Goal: Use online tool/utility: Utilize a website feature to perform a specific function

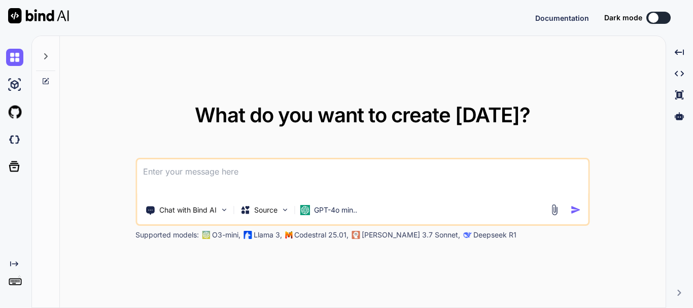
click at [262, 177] on textarea at bounding box center [362, 178] width 451 height 38
type textarea "x"
type textarea "Resource details is displaying for selected month but details is displaying who…"
type textarea "x"
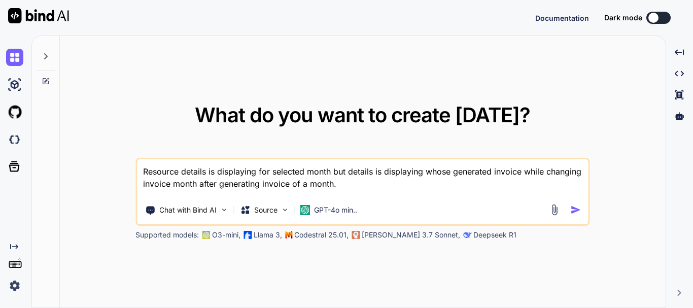
type textarea "Resource details is displaying for selected month but details is displaying who…"
type textarea "x"
type textarea "Resource details is displaying for selected month but details is displaying who…"
type textarea "x"
type textarea "Resource details is displaying for selected month but details is displaying who…"
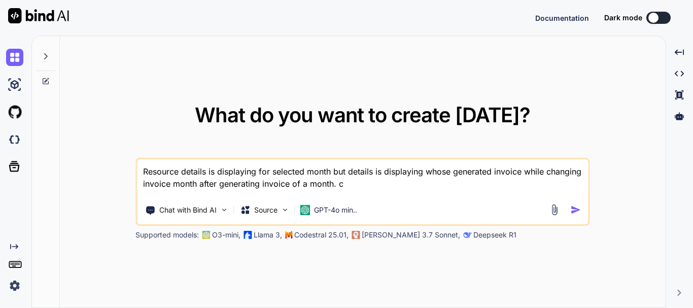
type textarea "x"
type textarea "Resource details is displaying for selected month but details is displaying who…"
type textarea "x"
type textarea "Resource details is displaying for selected month but details is displaying who…"
type textarea "x"
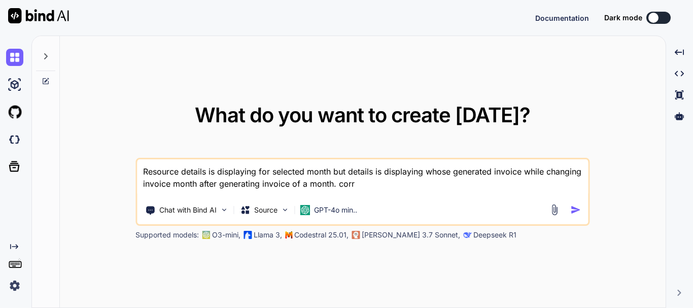
type textarea "Resource details is displaying for selected month but details is displaying who…"
type textarea "x"
type textarea "Resource details is displaying for selected month but details is displaying who…"
type textarea "x"
type textarea "Resource details is displaying for selected month but details is displaying who…"
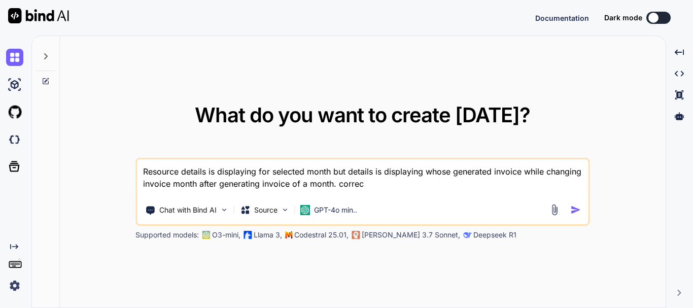
type textarea "x"
type textarea "Resource details is displaying for selected month but details is displaying who…"
type textarea "x"
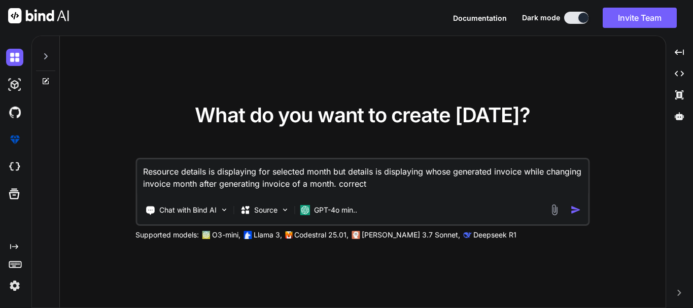
type textarea "Resource details is displaying for selected month but details is displaying who…"
type textarea "x"
type textarea "Resource details is displaying for selected month but details is displaying who…"
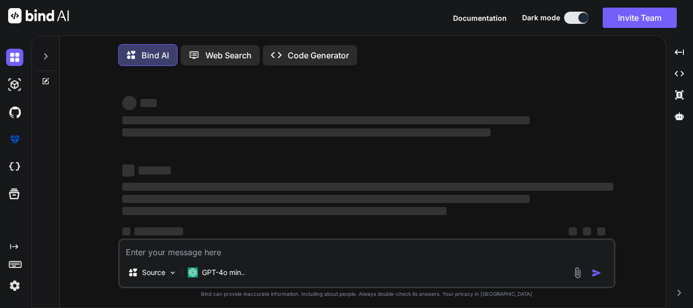
type textarea "x"
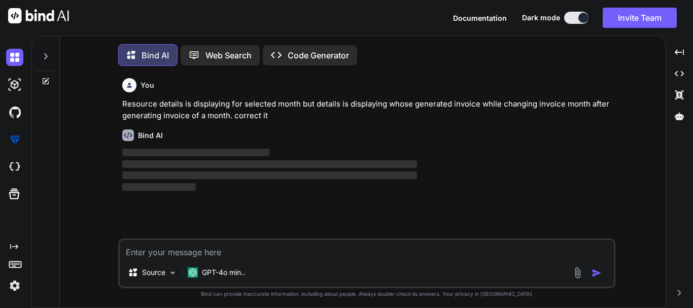
scroll to position [5, 0]
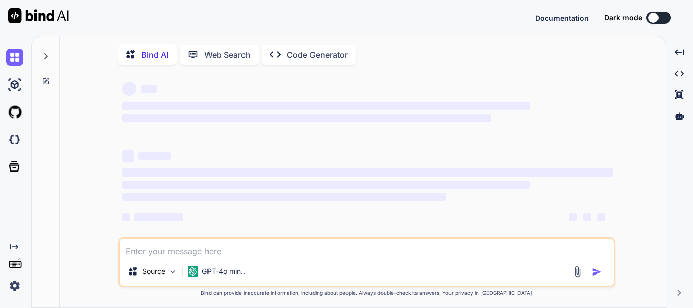
scroll to position [15, 0]
type textarea "x"
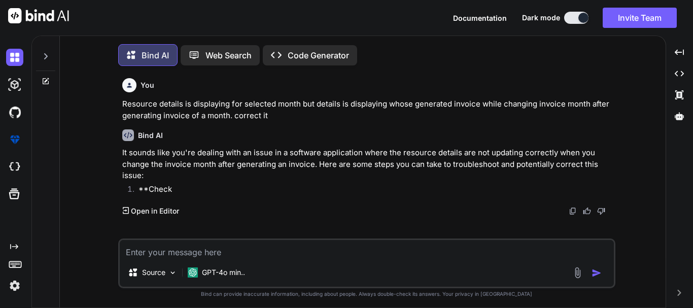
scroll to position [5, 0]
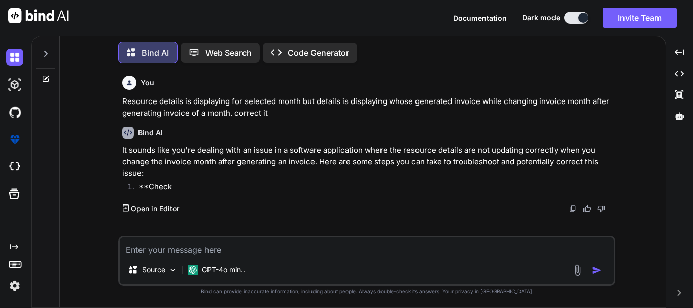
click at [167, 249] on textarea at bounding box center [367, 247] width 494 height 18
paste textarea "Resource details is displaying for selected month but details is displaying who…"
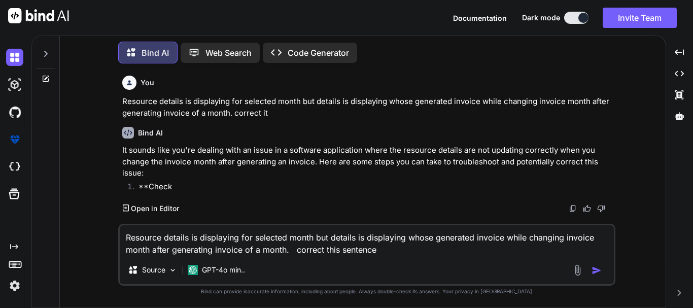
click at [296, 249] on textarea "Resource details is displaying for selected month but details is displaying who…" at bounding box center [367, 240] width 494 height 30
type textarea "Resource details is displaying for selected month but details is displaying who…"
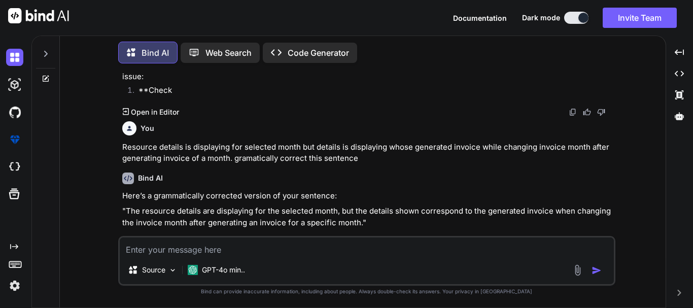
scroll to position [107, 0]
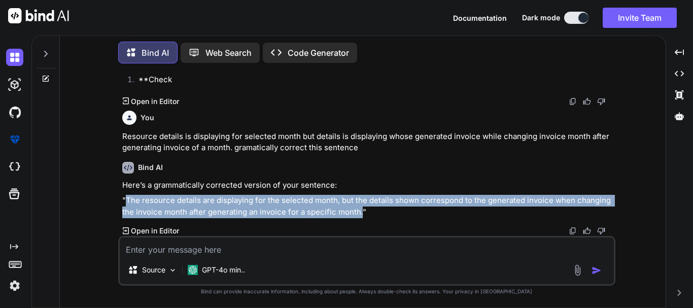
drag, startPoint x: 359, startPoint y: 212, endPoint x: 127, endPoint y: 200, distance: 232.3
click at [127, 200] on p ""The resource details are displaying for the selected month, but the details sh…" at bounding box center [367, 206] width 491 height 23
copy p "The resource details are displaying for the selected month, but the details sho…"
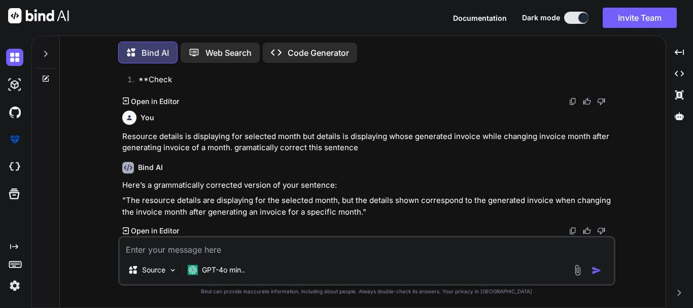
click at [385, 158] on div "Bind AI Here’s a grammatically corrected version of your sentence: "The resourc…" at bounding box center [367, 195] width 491 height 83
